Goal: Use online tool/utility: Utilize a website feature to perform a specific function

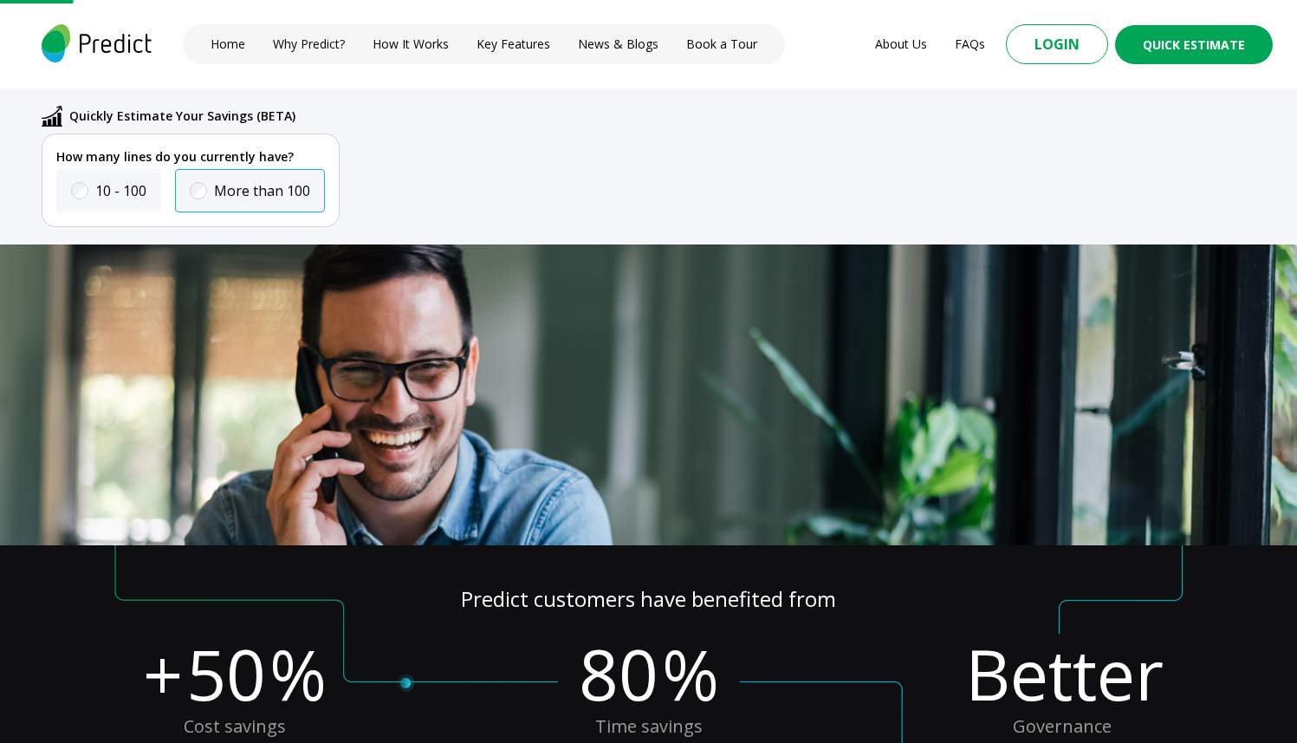
click at [236, 190] on label "More than 100" at bounding box center [262, 190] width 96 height 21
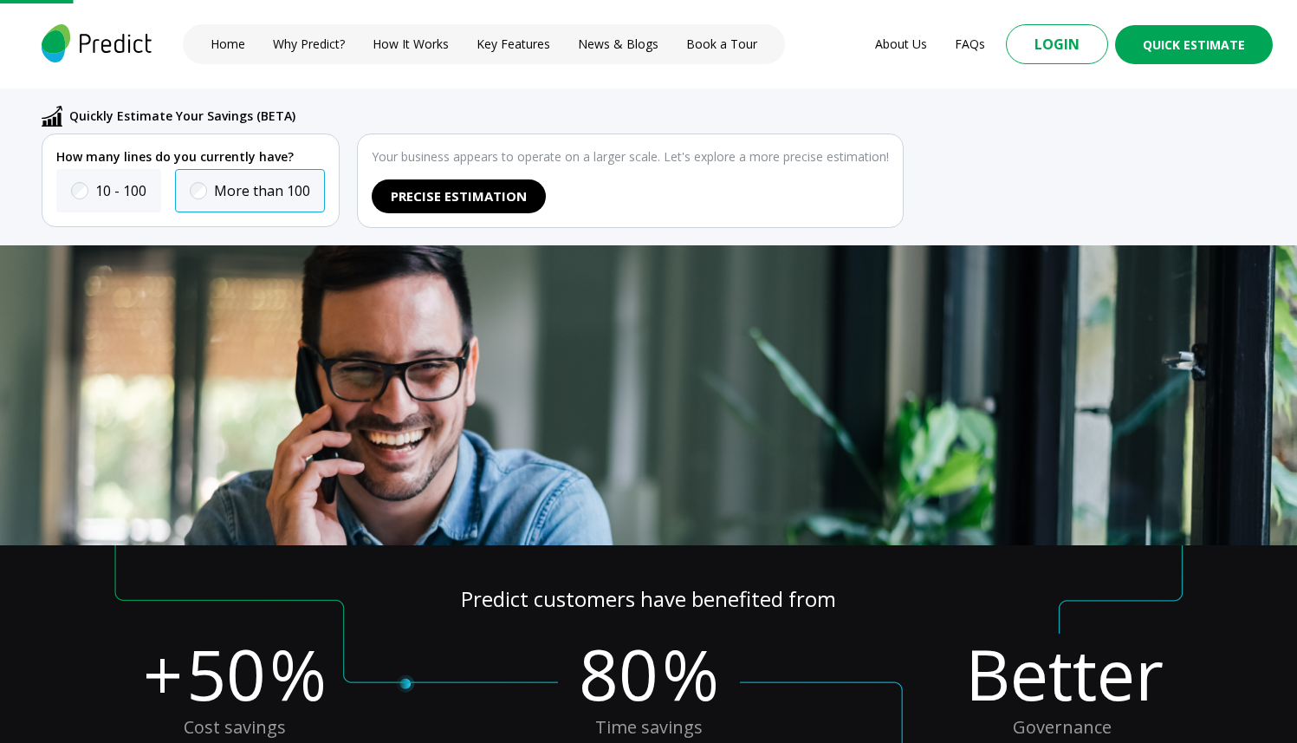
scroll to position [390, 0]
click at [120, 190] on label "10 - 100" at bounding box center [120, 190] width 51 height 21
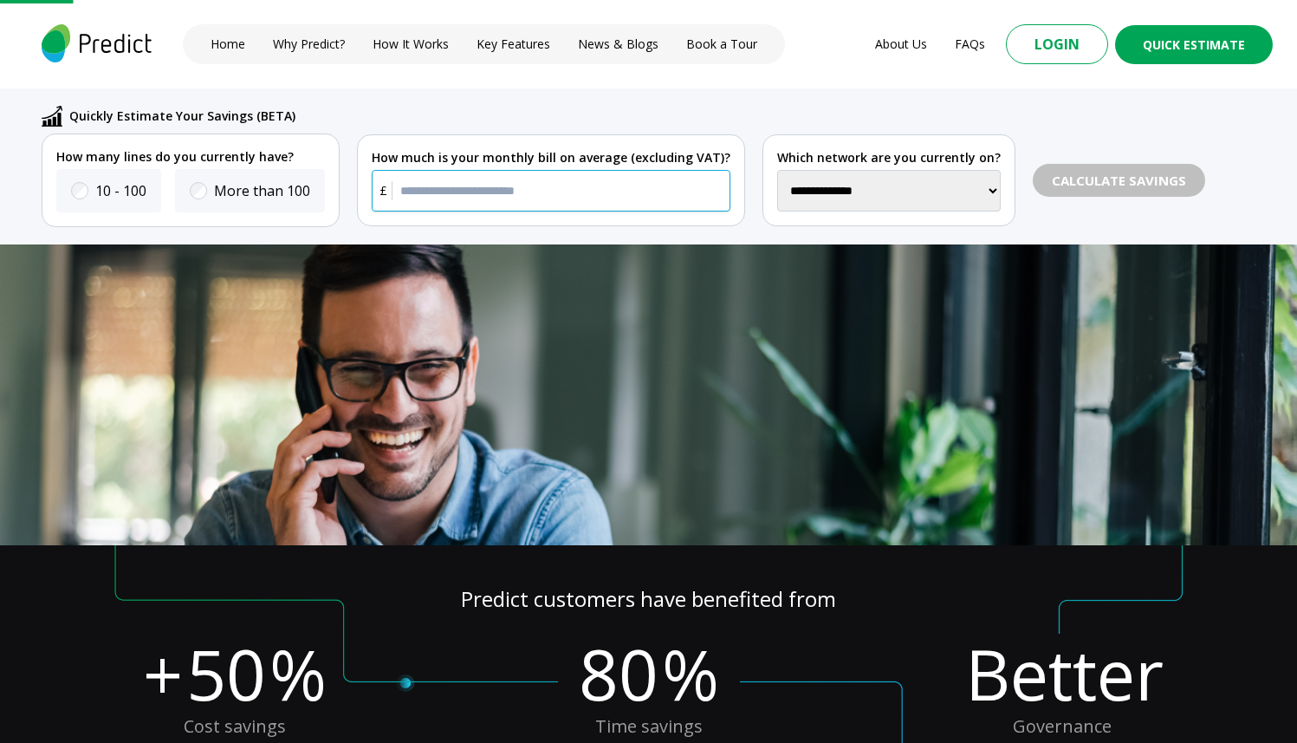
click at [604, 209] on input "text" at bounding box center [551, 191] width 359 height 42
type input "***"
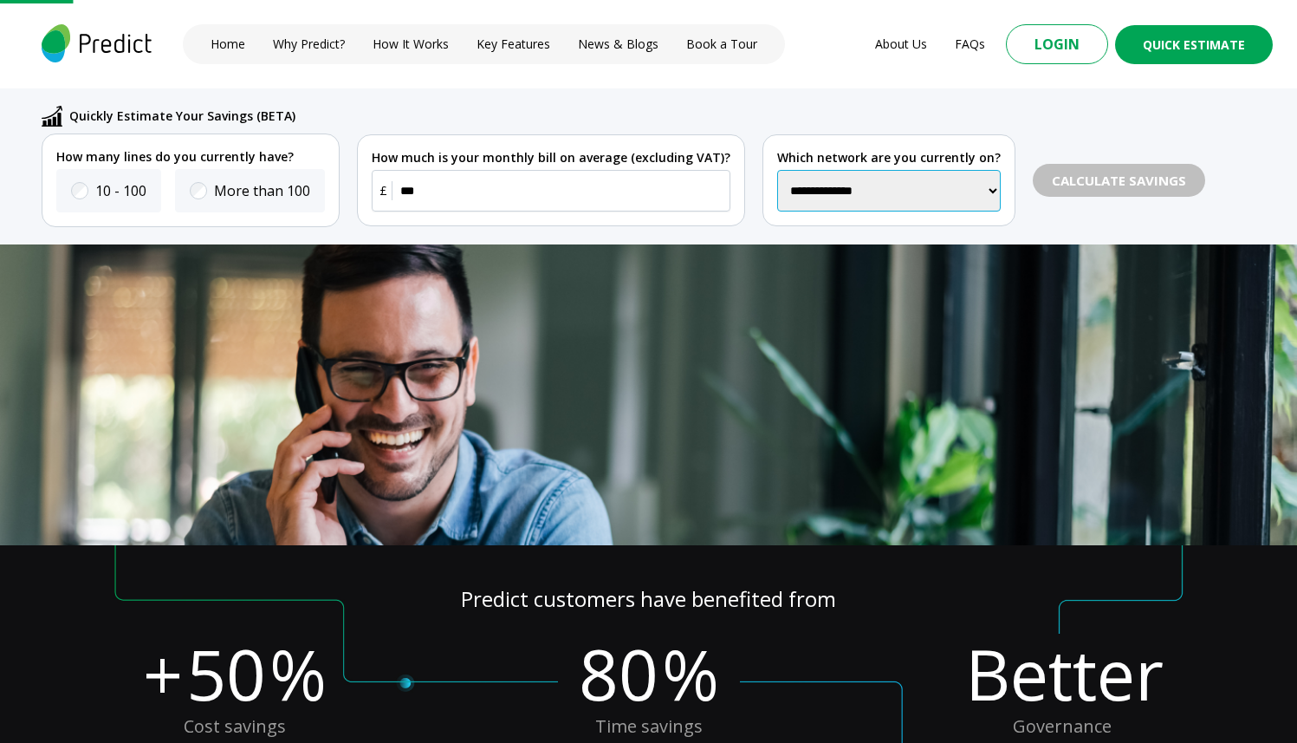
click at [840, 170] on select "**********" at bounding box center [889, 191] width 224 height 42
select select "**"
click at [777, 170] on select "**********" at bounding box center [889, 191] width 224 height 42
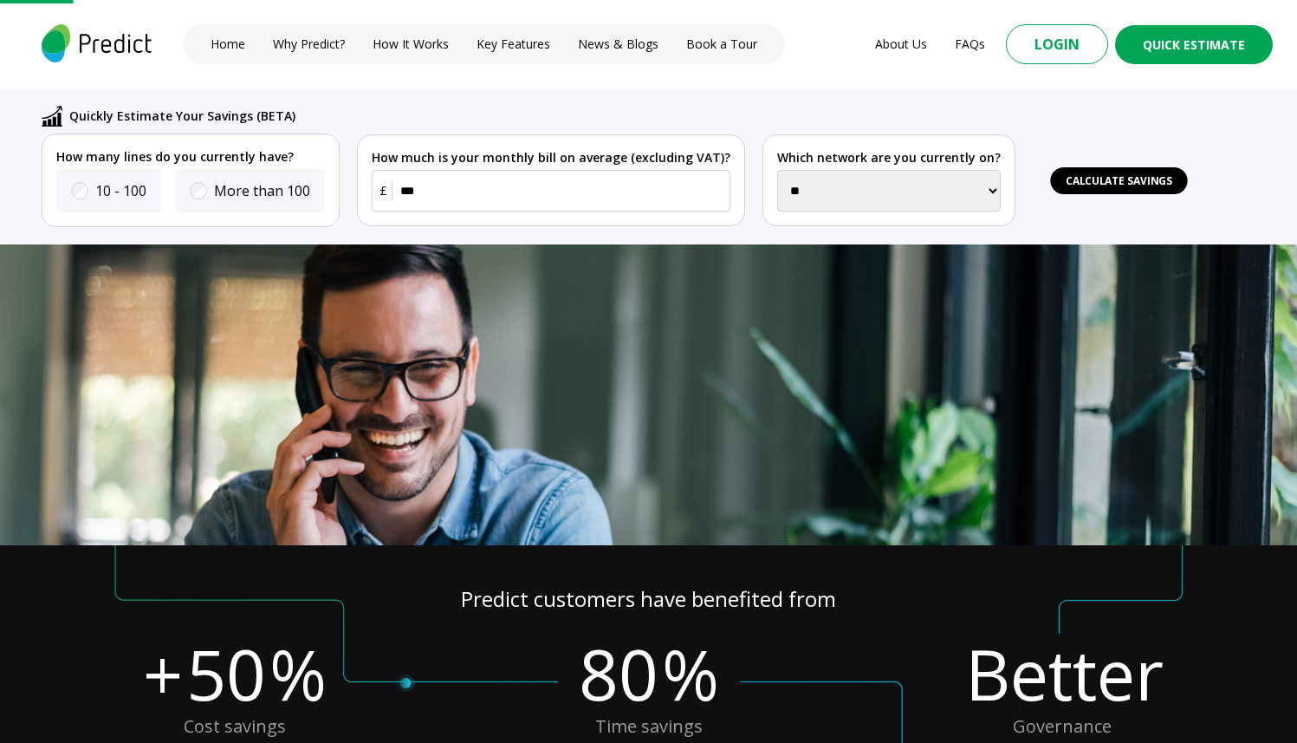
click at [1061, 195] on div "Calculate Savings" at bounding box center [1119, 181] width 172 height 34
click at [1115, 169] on button "Calculate Savings" at bounding box center [1119, 180] width 189 height 36
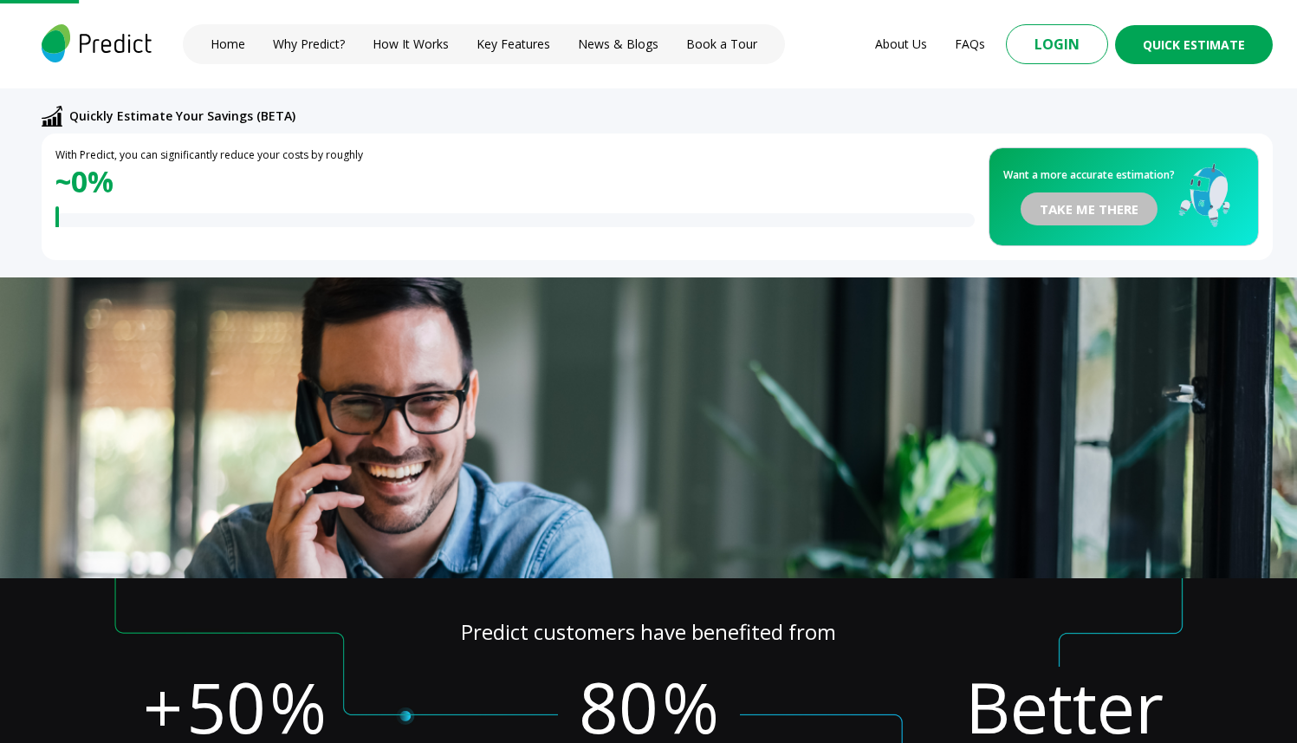
scroll to position [423, 0]
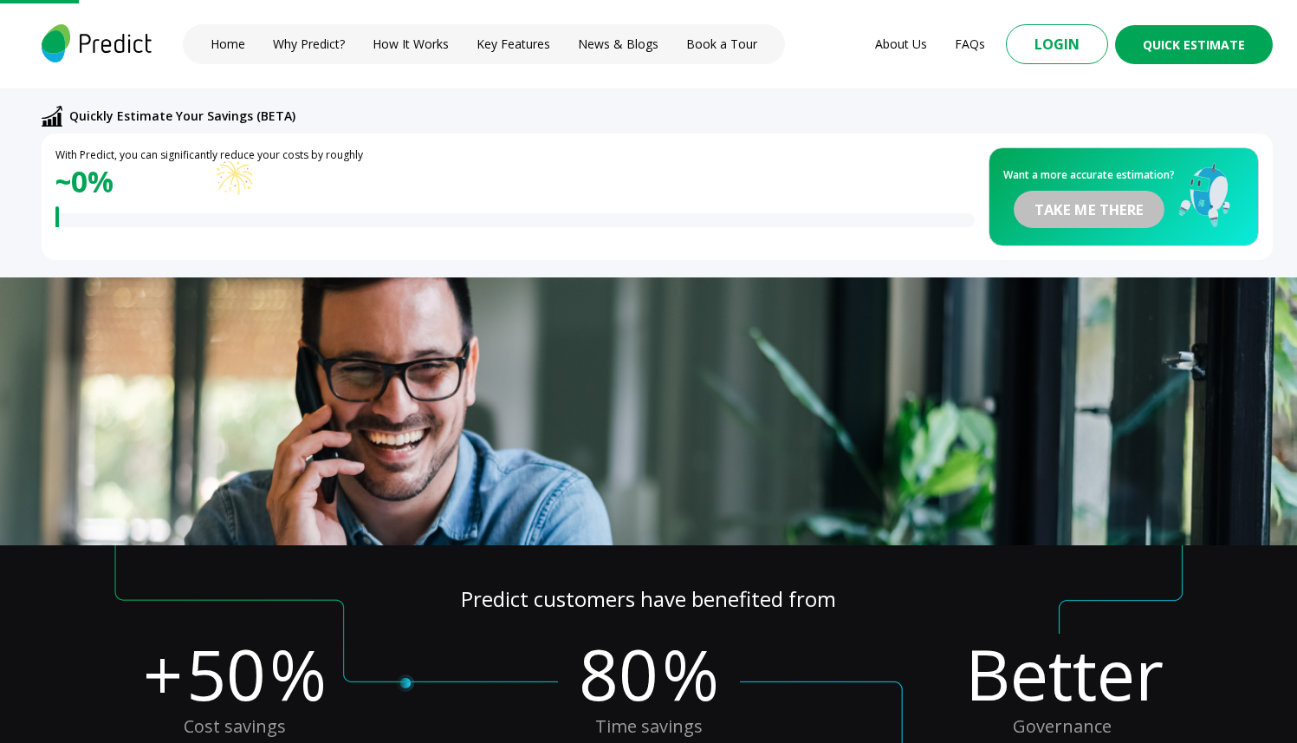
click at [1094, 223] on div "Want a more accurate estimation? TAKE ME THERE" at bounding box center [1089, 196] width 172 height 69
click at [276, 166] on div "~ 0%" at bounding box center [514, 181] width 919 height 36
click at [247, 146] on div "With Predict, you can significantly reduce your costs by roughly ~ 0% Save up t…" at bounding box center [657, 196] width 1231 height 126
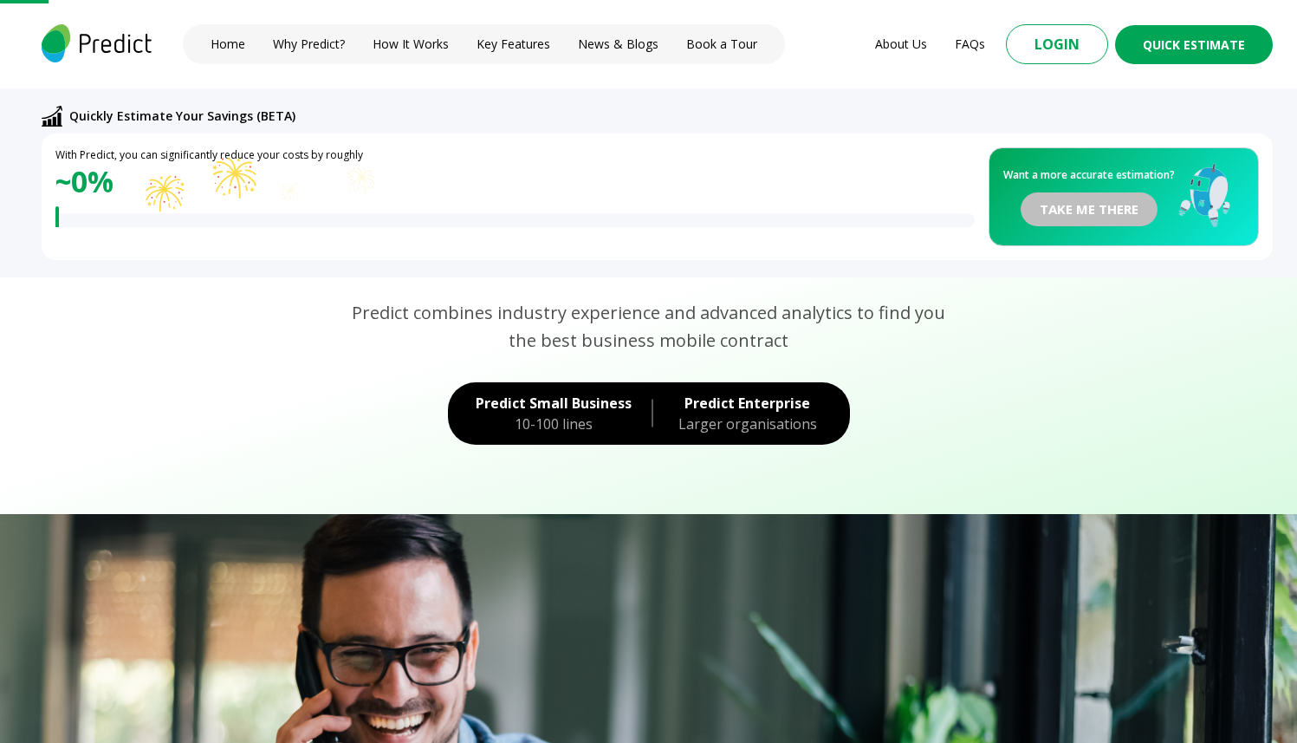
scroll to position [0, 0]
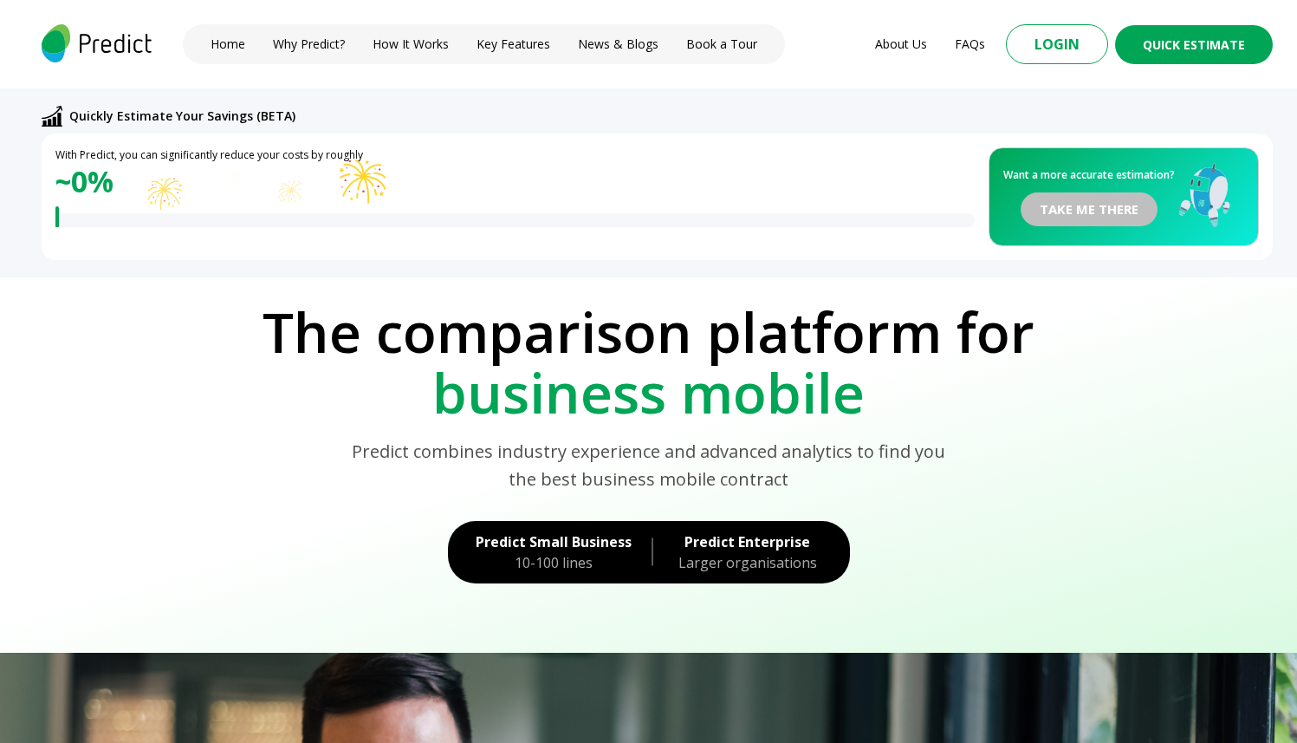
click at [1001, 280] on section "The comparison platform for business mobile Predict combines industry experienc…" at bounding box center [648, 464] width 1297 height 375
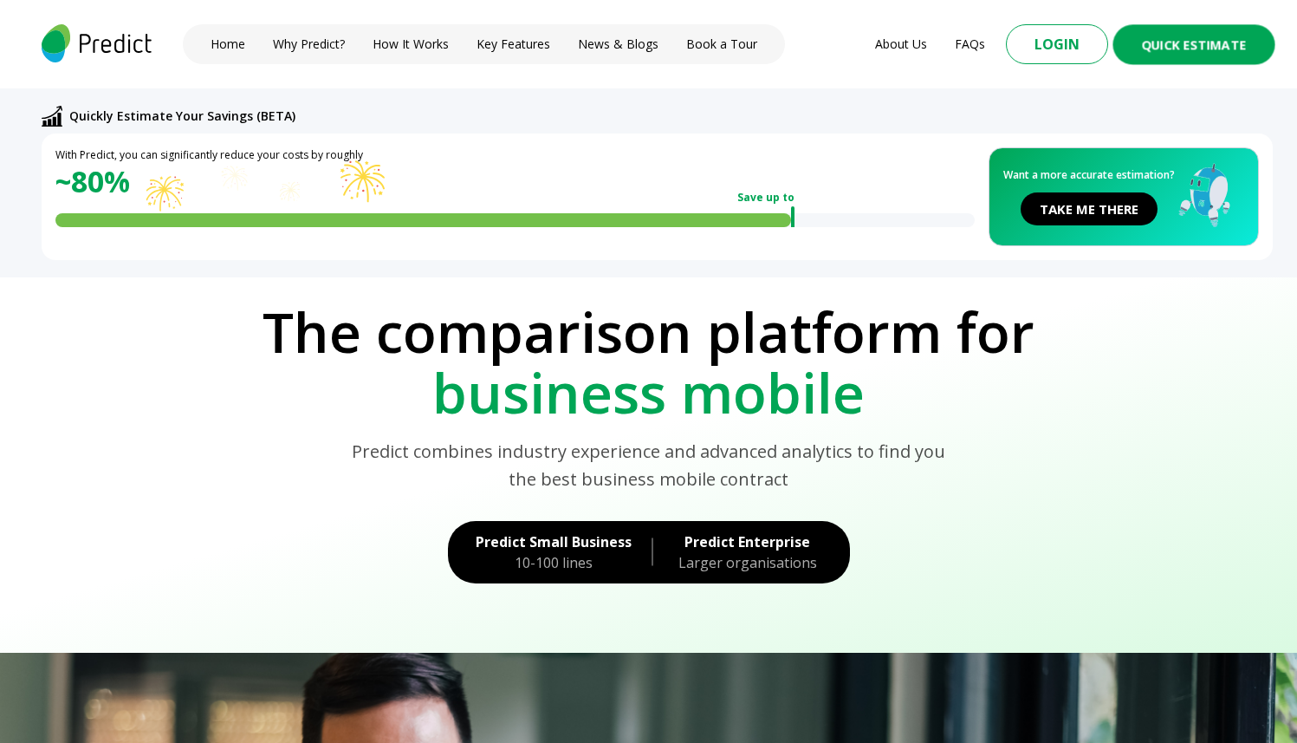
click at [1204, 46] on button "Quick Estimate" at bounding box center [1193, 44] width 162 height 40
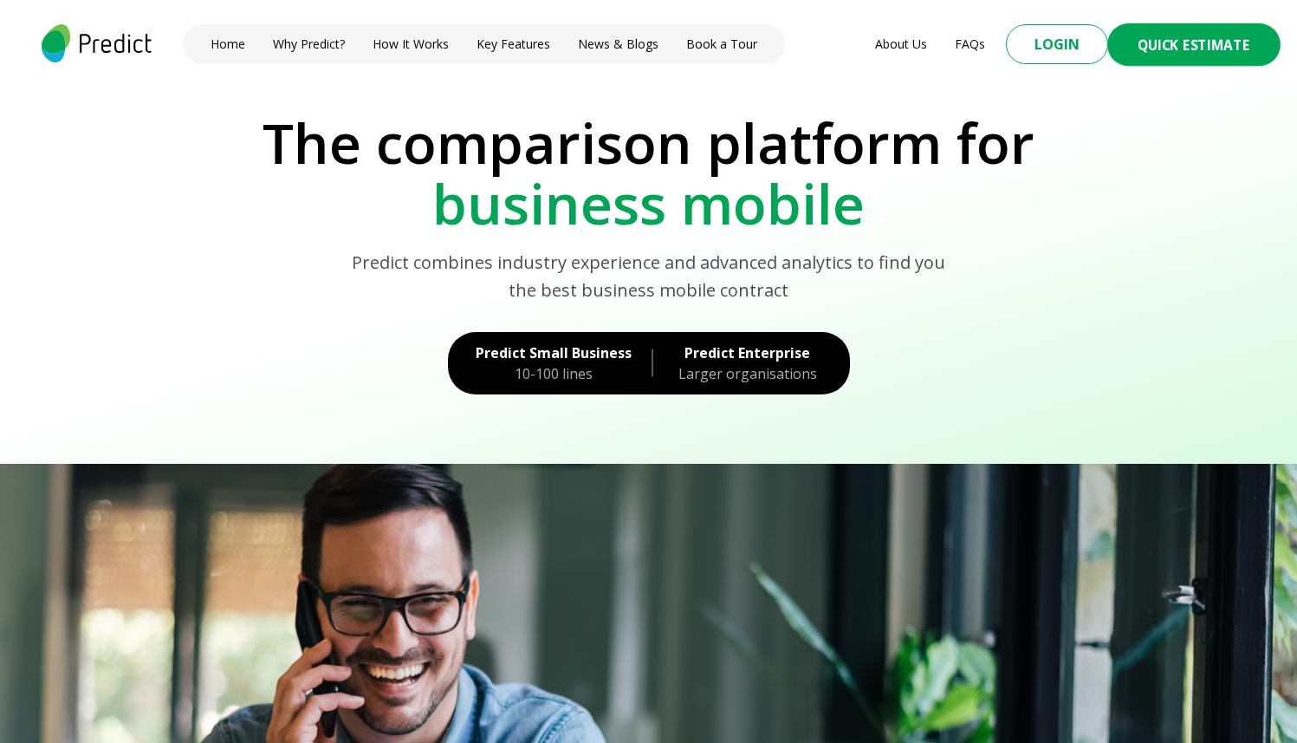
click at [1204, 46] on button "Quick Estimate" at bounding box center [1193, 44] width 173 height 42
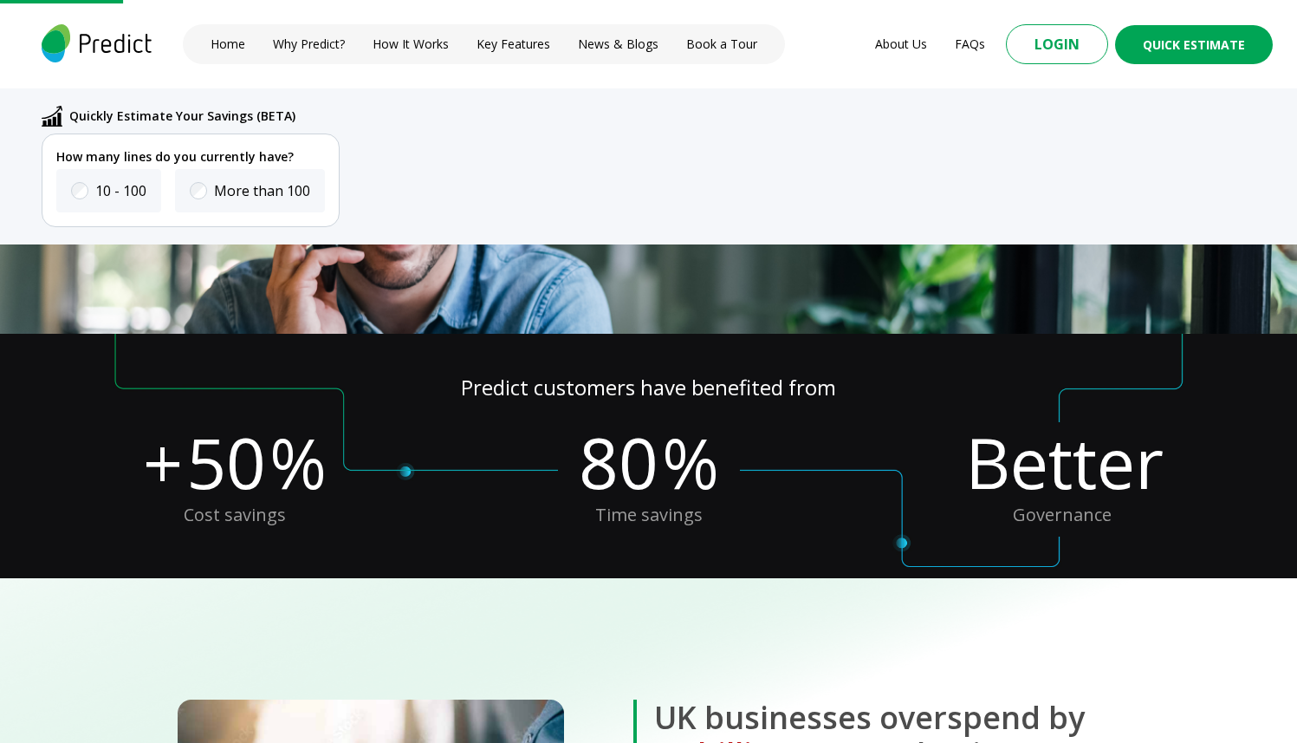
scroll to position [418, 0]
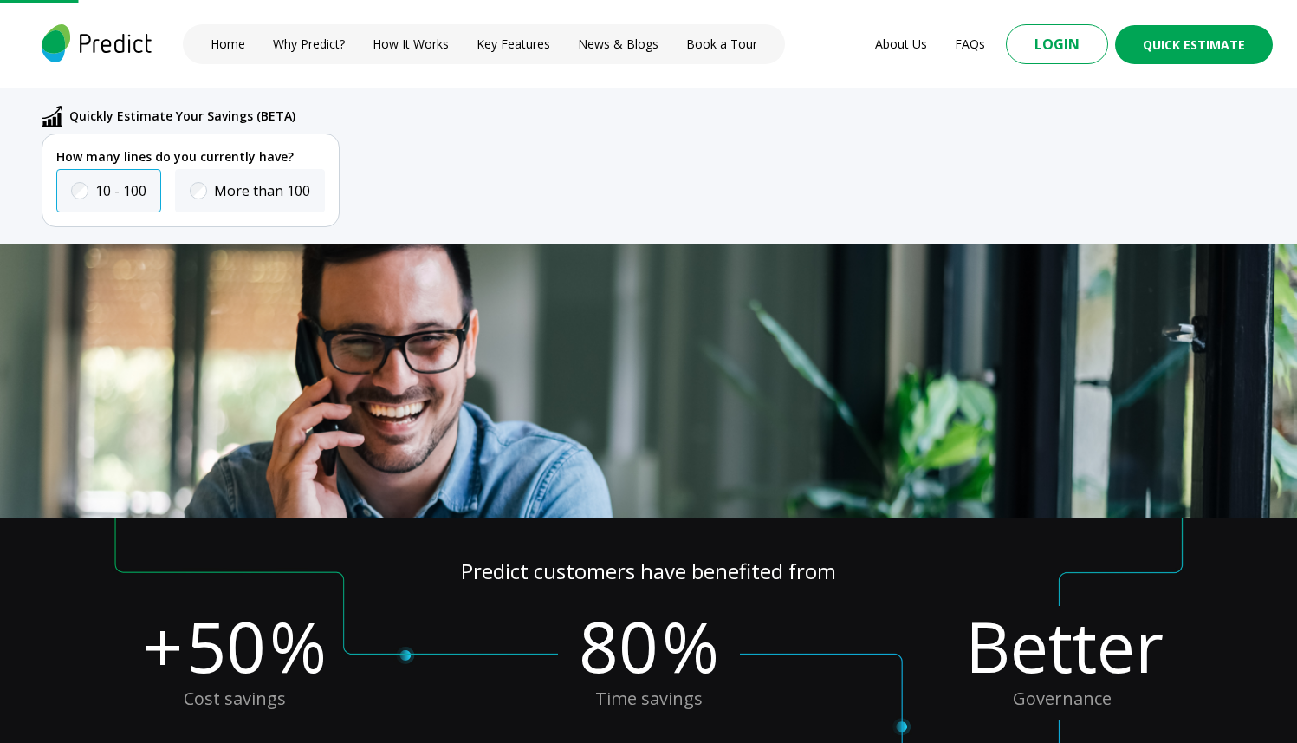
click at [120, 187] on label "10 - 100" at bounding box center [120, 190] width 51 height 21
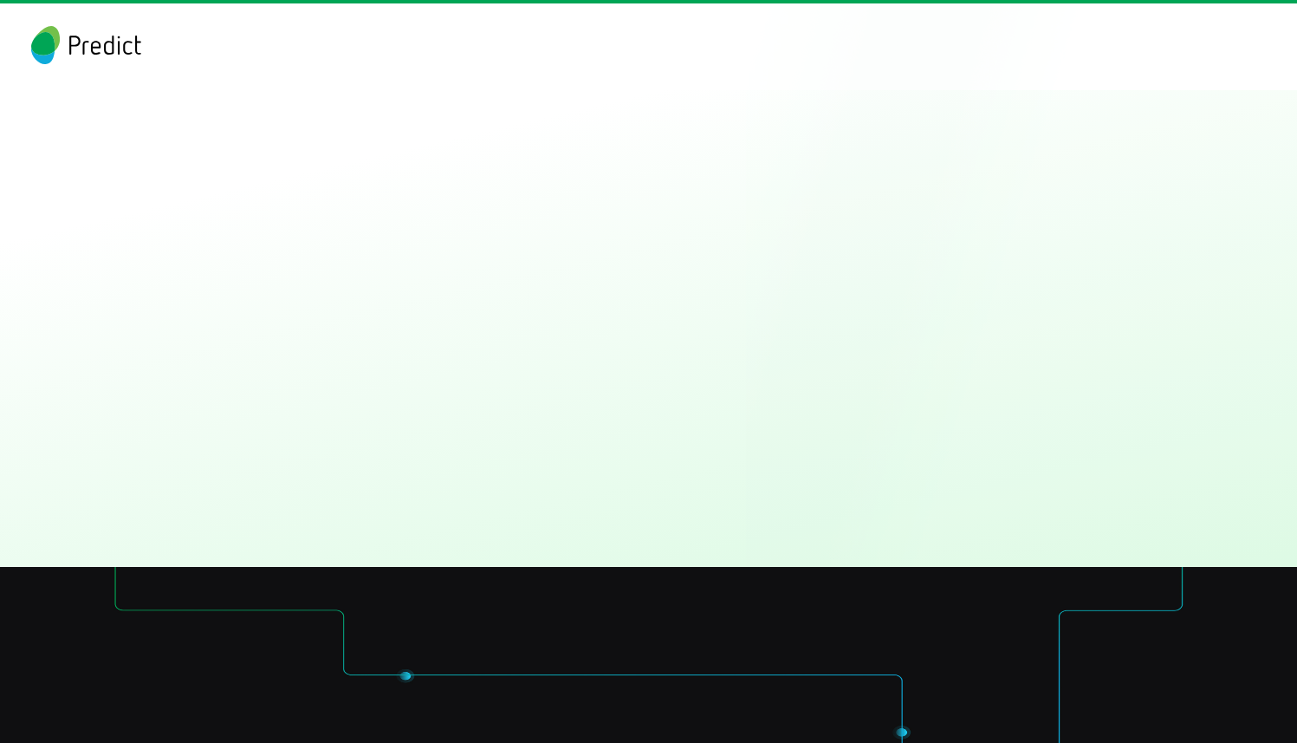
scroll to position [3871, 0]
